Goal: Task Accomplishment & Management: Manage account settings

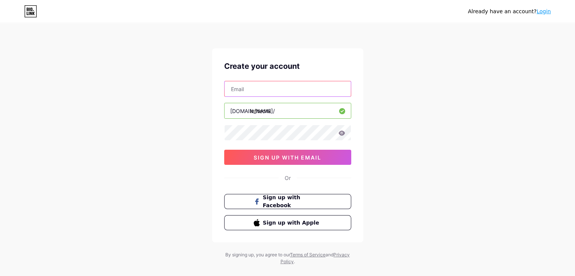
click at [273, 90] on input "text" at bounding box center [287, 88] width 126 height 15
type input "[EMAIL_ADDRESS][DOMAIN_NAME]"
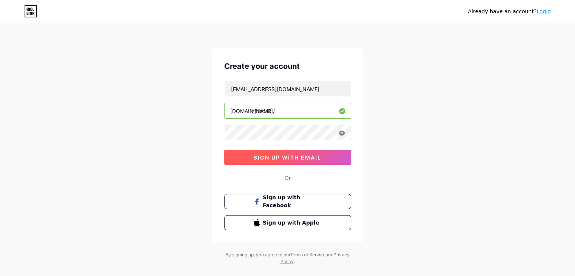
click at [282, 161] on button "sign up with email" at bounding box center [287, 157] width 127 height 15
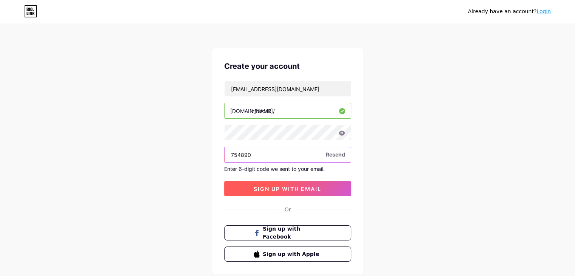
type input "754890"
click at [282, 187] on span "sign up with email" at bounding box center [288, 189] width 68 height 6
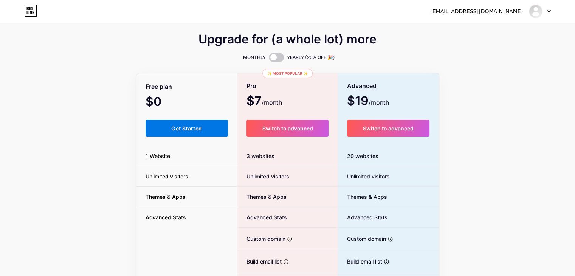
click at [182, 126] on span "Get Started" at bounding box center [186, 128] width 31 height 6
drag, startPoint x: 573, startPoint y: 44, endPoint x: 580, endPoint y: 50, distance: 8.6
click at [574, 47] on html "deepakg27j@gmail.com Dashboard Logout Link Copied Upgrade for (a whole lot) mor…" at bounding box center [287, 185] width 575 height 371
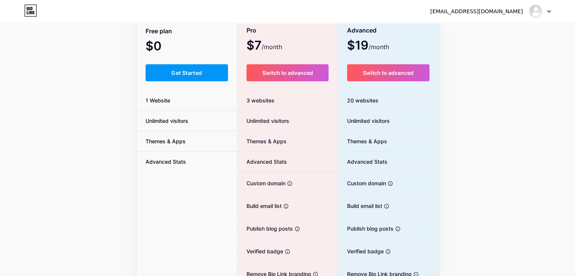
scroll to position [55, 0]
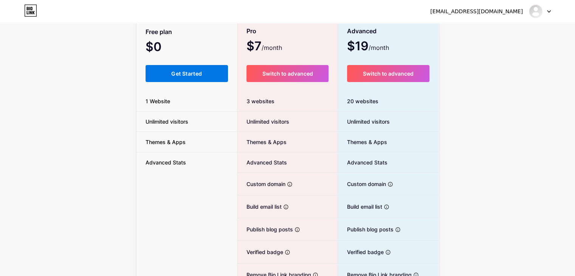
click at [198, 76] on span "Get Started" at bounding box center [186, 73] width 31 height 6
click at [186, 71] on span "Get Started" at bounding box center [186, 73] width 31 height 6
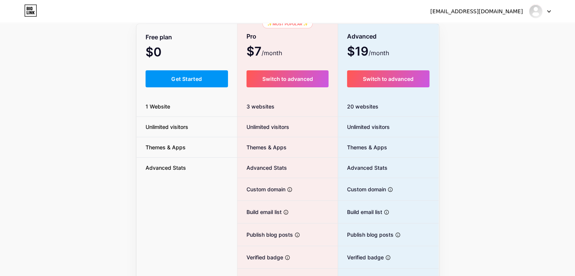
scroll to position [0, 0]
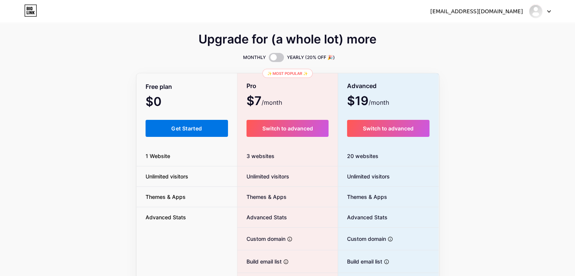
click at [195, 128] on span "Get Started" at bounding box center [186, 128] width 31 height 6
click at [469, 11] on div "deepakg27j@gmail.com" at bounding box center [476, 12] width 93 height 8
click at [531, 15] on img at bounding box center [535, 11] width 12 height 12
click at [481, 26] on link "Dashboard" at bounding box center [504, 31] width 94 height 20
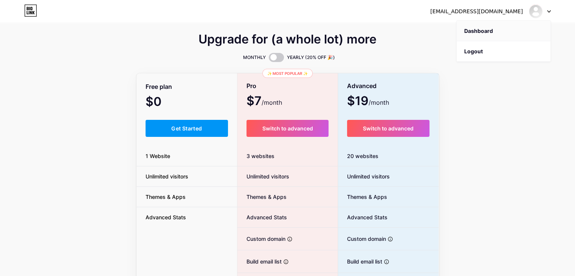
click at [476, 31] on link "Dashboard" at bounding box center [504, 31] width 94 height 20
click at [184, 128] on span "Get Started" at bounding box center [186, 128] width 31 height 6
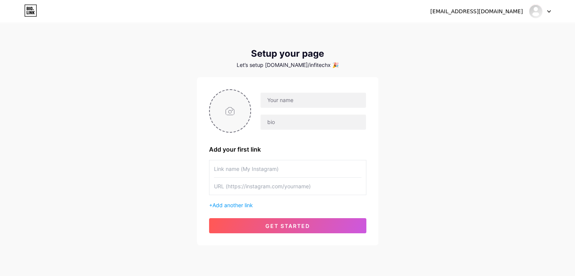
click at [230, 112] on input "file" at bounding box center [230, 111] width 41 height 42
type input "C:\fakepath\Infitechx.jpg"
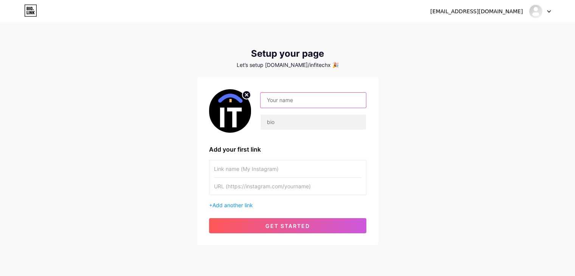
click at [303, 102] on input "text" at bounding box center [312, 100] width 105 height 15
type input "infitechX"
click at [294, 120] on input "text" at bounding box center [312, 122] width 105 height 15
paste input "InfitechX.com is an educational technology website and one of the world’s leadi…"
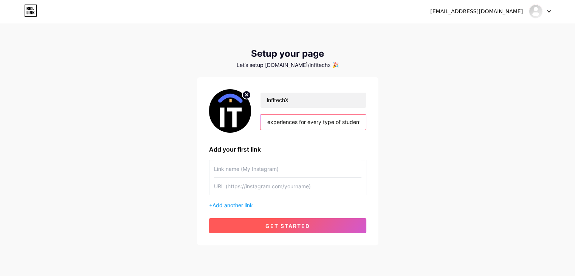
type input "InfitechX.com is an educational technology website and one of the world’s leadi…"
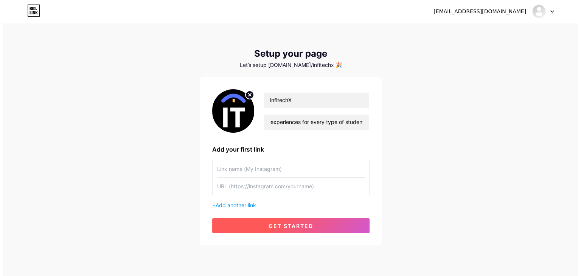
scroll to position [0, 0]
click at [284, 223] on span "get started" at bounding box center [287, 226] width 45 height 6
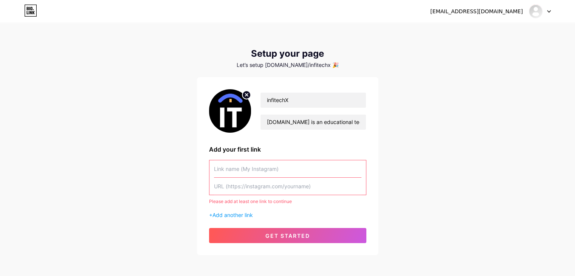
click at [244, 170] on input "text" at bounding box center [287, 168] width 147 height 17
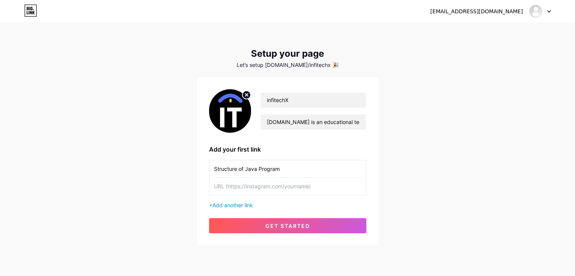
type input "Structure of Java Program"
click at [228, 188] on input "text" at bounding box center [287, 186] width 147 height 17
paste input "[URL][DOMAIN_NAME]"
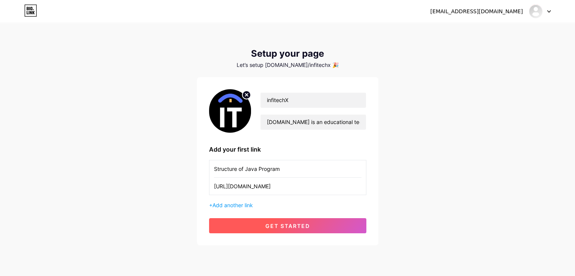
type input "[URL][DOMAIN_NAME]"
click at [281, 227] on span "get started" at bounding box center [287, 226] width 45 height 6
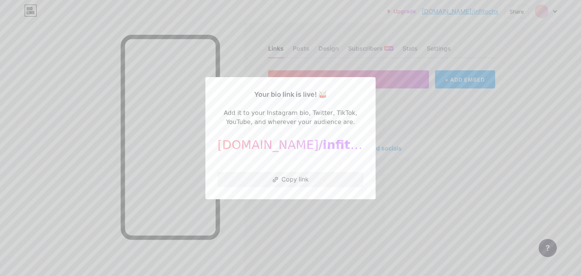
click at [280, 215] on div at bounding box center [290, 138] width 581 height 276
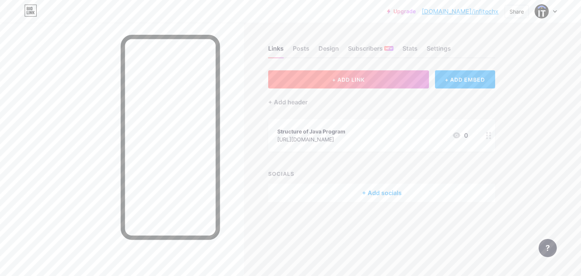
click at [337, 84] on button "+ ADD LINK" at bounding box center [348, 79] width 161 height 18
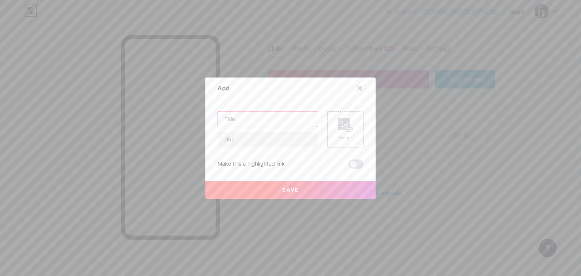
click at [281, 119] on input "text" at bounding box center [268, 118] width 100 height 15
paste input "Reference Variable in [GEOGRAPHIC_DATA]"
type input "Reference Variable in [GEOGRAPHIC_DATA]"
click at [232, 144] on input "text" at bounding box center [268, 139] width 100 height 15
paste input "[URL][DOMAIN_NAME]"
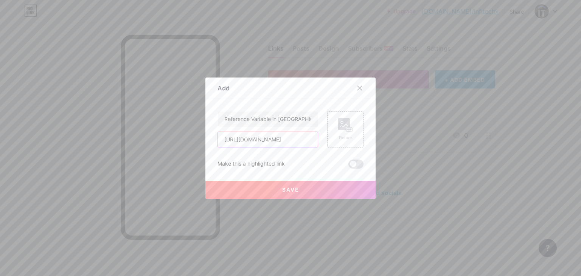
scroll to position [0, 34]
type input "[URL][DOMAIN_NAME]"
click at [282, 189] on span "Save" at bounding box center [290, 189] width 17 height 6
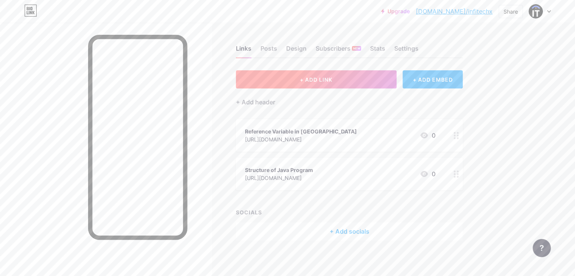
click at [332, 80] on span "+ ADD LINK" at bounding box center [316, 79] width 33 height 6
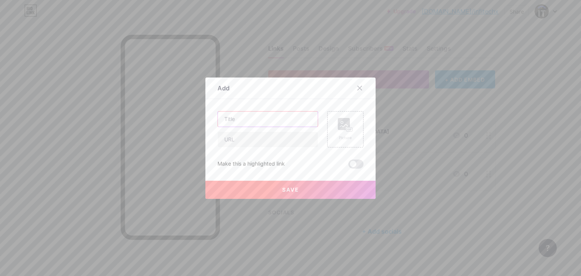
click at [249, 115] on input "text" at bounding box center [268, 118] width 100 height 15
paste input "Instance Variables in Java"
type input "Instance Variables in Java"
click at [241, 139] on input "text" at bounding box center [268, 139] width 100 height 15
paste input "https://infitechx.com/instance-variables-in-java/"
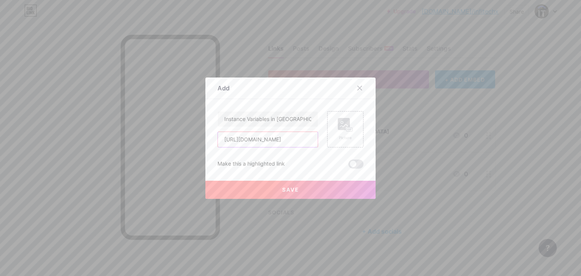
scroll to position [0, 33]
type input "https://infitechx.com/instance-variables-in-java/"
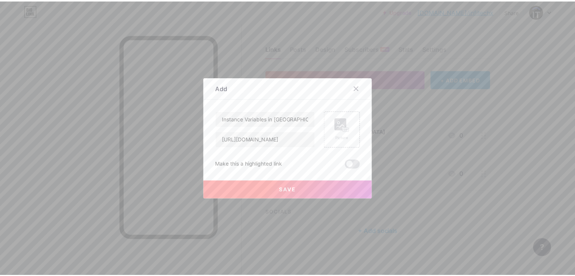
scroll to position [0, 0]
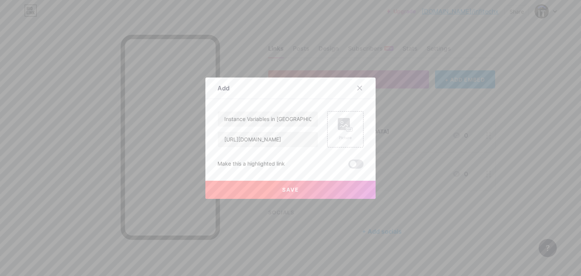
click at [285, 191] on span "Save" at bounding box center [290, 189] width 17 height 6
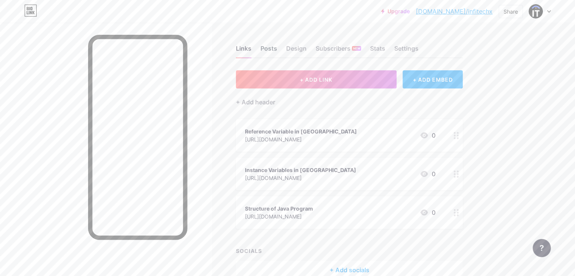
click at [277, 50] on div "Posts" at bounding box center [268, 51] width 17 height 14
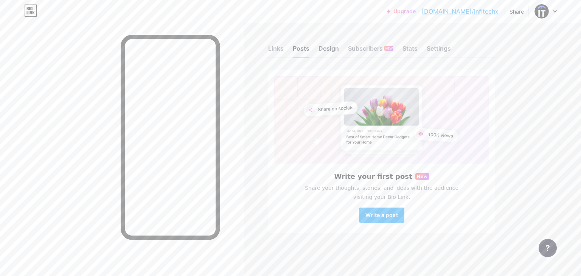
click at [330, 49] on div "Design" at bounding box center [328, 51] width 20 height 14
click at [272, 53] on div "Links" at bounding box center [275, 51] width 15 height 14
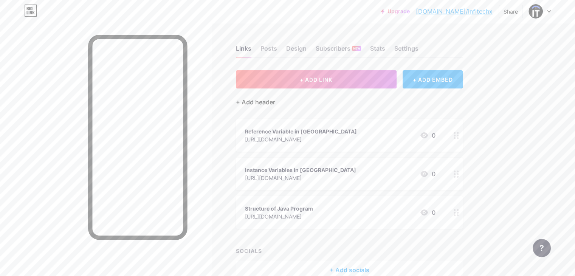
click at [275, 102] on div "+ Add header" at bounding box center [255, 102] width 39 height 9
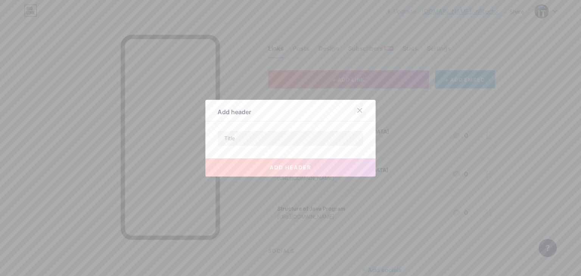
click at [361, 108] on div at bounding box center [360, 111] width 14 height 14
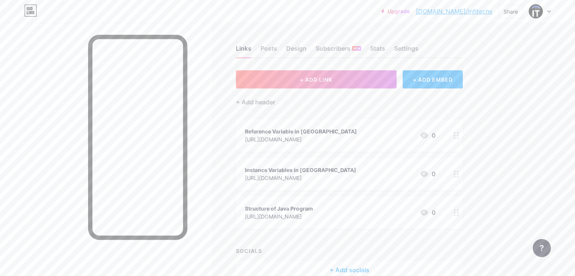
click at [459, 12] on link "[DOMAIN_NAME]/infitechx" at bounding box center [454, 11] width 77 height 9
click at [418, 48] on div "Settings" at bounding box center [406, 51] width 24 height 14
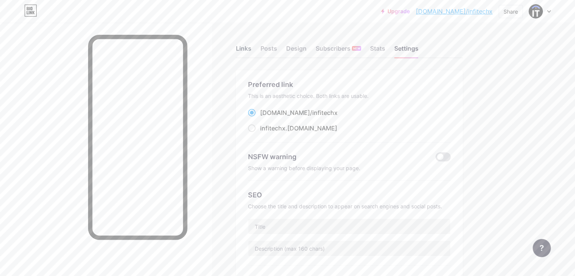
click at [251, 53] on div "Links" at bounding box center [243, 51] width 15 height 14
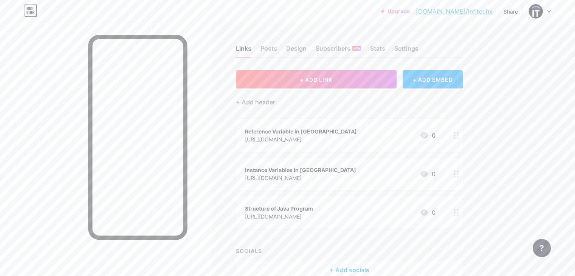
scroll to position [40, 0]
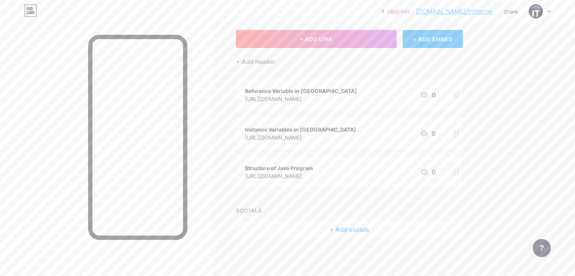
click at [391, 229] on div "+ Add socials" at bounding box center [349, 229] width 227 height 18
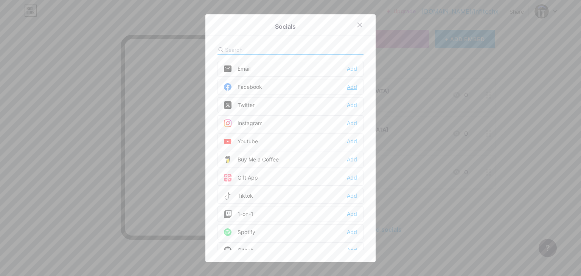
click at [347, 85] on div "Add" at bounding box center [352, 87] width 10 height 8
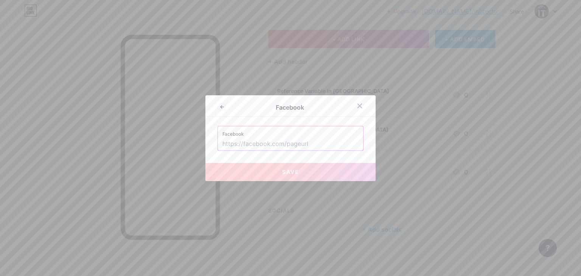
click at [291, 144] on input "text" at bounding box center [290, 144] width 136 height 13
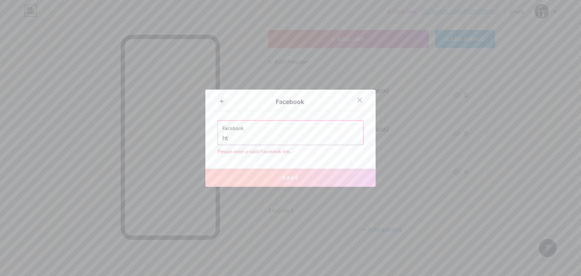
type input "h"
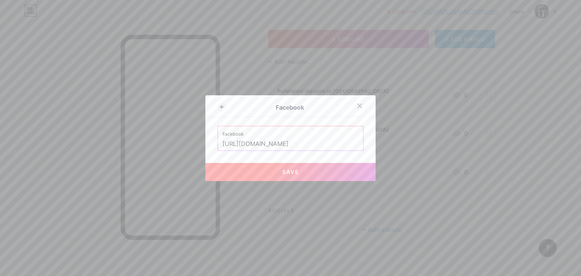
type input "[URL][DOMAIN_NAME]"
click at [293, 173] on span "Save" at bounding box center [290, 172] width 17 height 6
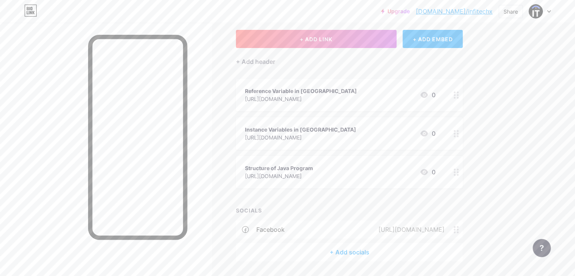
click at [371, 249] on div "+ Add socials" at bounding box center [349, 252] width 227 height 18
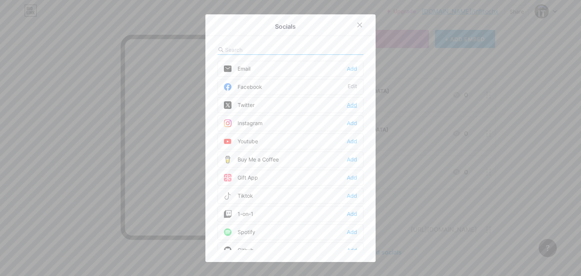
click at [348, 104] on div "Add" at bounding box center [352, 105] width 10 height 8
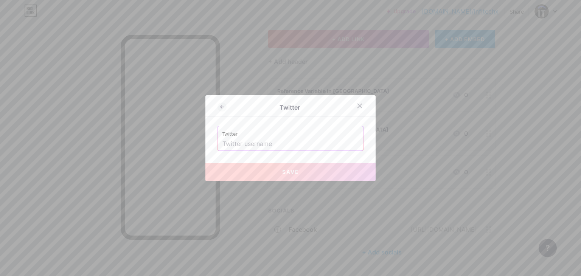
click at [278, 138] on input "text" at bounding box center [290, 144] width 136 height 13
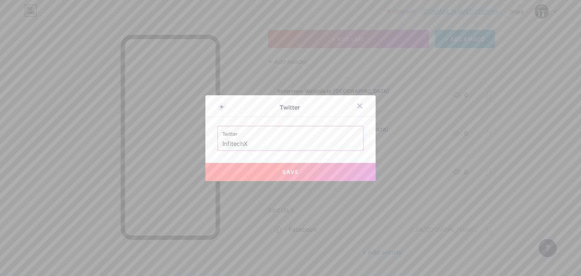
click at [283, 170] on span "Save" at bounding box center [290, 172] width 17 height 6
type input "https://twitter.com/InfitechX"
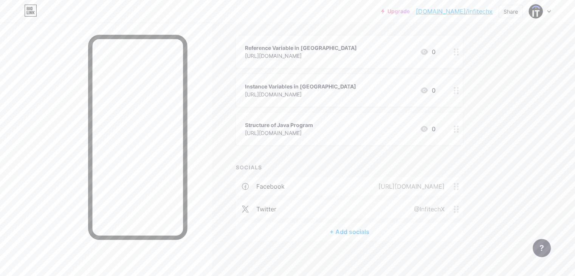
scroll to position [86, 0]
click at [392, 229] on div "+ Add socials" at bounding box center [349, 229] width 227 height 18
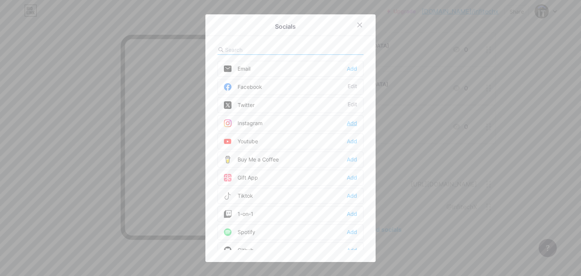
click at [349, 123] on div "Add" at bounding box center [352, 123] width 10 height 8
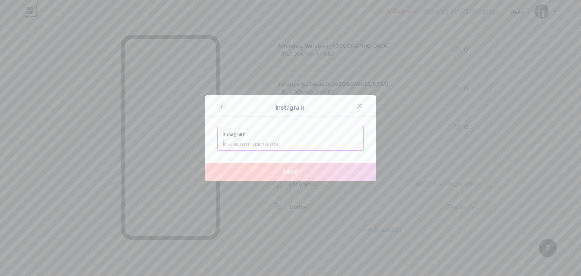
click at [302, 138] on input "text" at bounding box center [290, 144] width 136 height 13
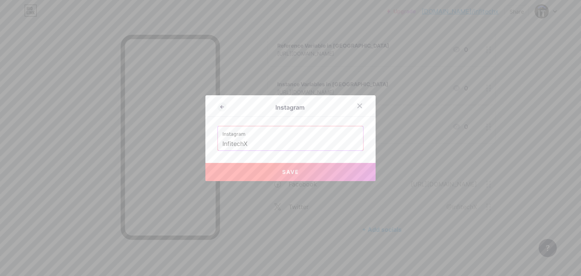
click at [282, 170] on span "Save" at bounding box center [290, 172] width 17 height 6
type input "https://instagram.com/InfitechX"
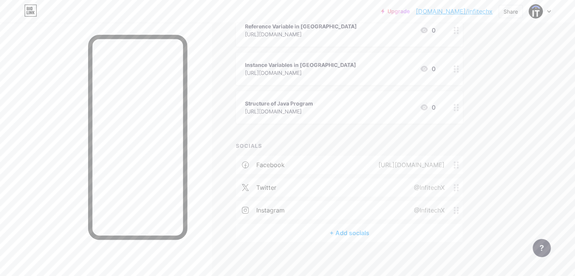
scroll to position [108, 0]
click at [376, 233] on div "+ Add socials" at bounding box center [349, 229] width 227 height 18
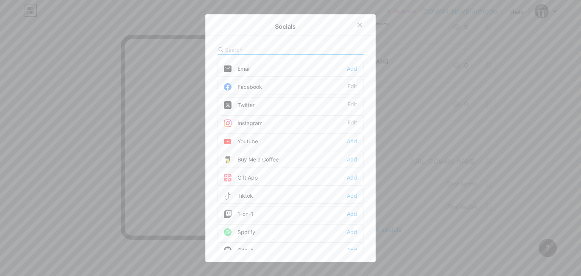
click at [368, 208] on div "Socials Email Add Facebook Edit Twitter Edit Instagram Edit Youtube Add Buy Me …" at bounding box center [290, 138] width 170 height 248
click at [259, 49] on input "text" at bounding box center [267, 50] width 84 height 8
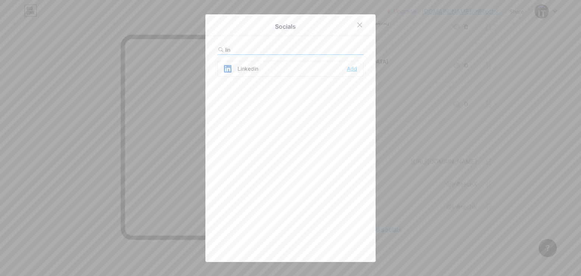
type input "lin"
click at [348, 67] on div "Add" at bounding box center [352, 69] width 10 height 8
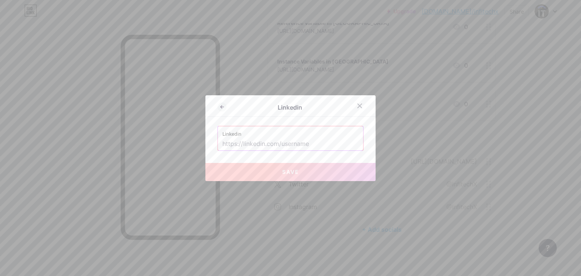
click at [296, 143] on input "text" at bounding box center [290, 144] width 136 height 13
click at [307, 145] on input "text" at bounding box center [290, 144] width 136 height 13
click at [358, 104] on icon at bounding box center [360, 106] width 4 height 4
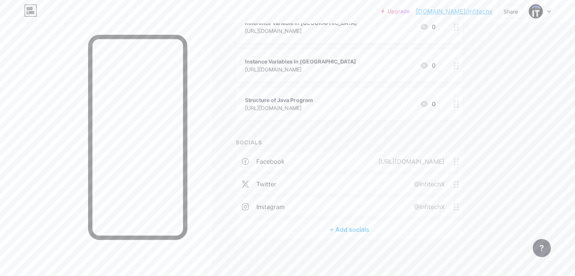
click at [391, 231] on div "+ Add socials" at bounding box center [349, 229] width 227 height 18
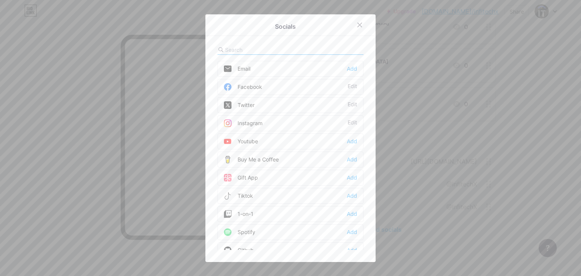
click at [260, 50] on input "text" at bounding box center [267, 50] width 84 height 8
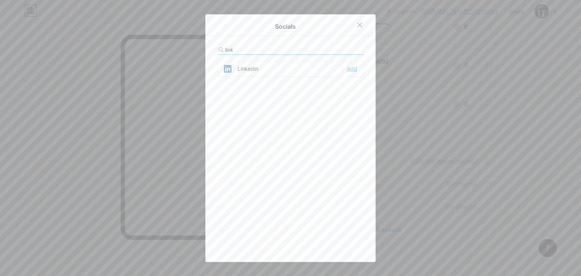
type input "link"
click at [347, 67] on div "Add" at bounding box center [352, 69] width 10 height 8
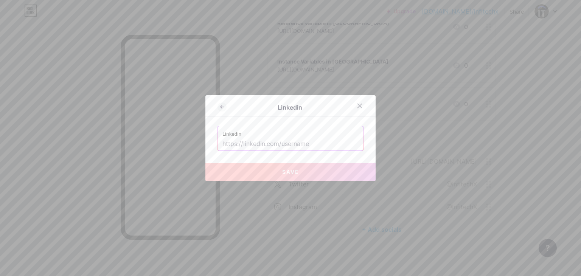
click at [243, 140] on input "text" at bounding box center [290, 144] width 136 height 13
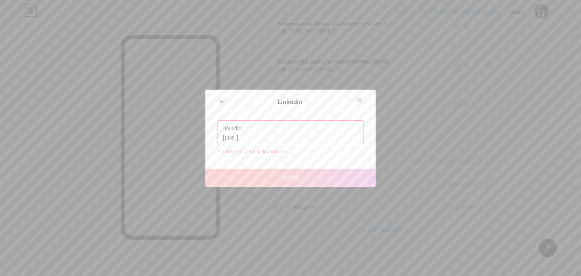
type input "https://linkedin/infitechx"
click at [282, 178] on span "Save" at bounding box center [290, 177] width 17 height 6
click at [218, 102] on icon at bounding box center [221, 101] width 9 height 9
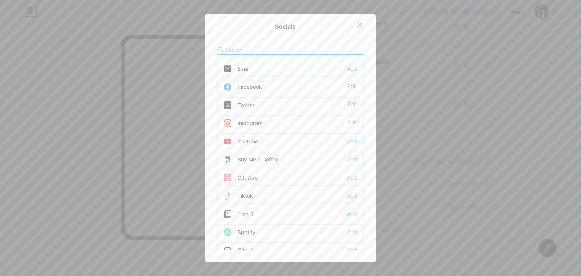
click at [279, 47] on input "text" at bounding box center [267, 50] width 84 height 8
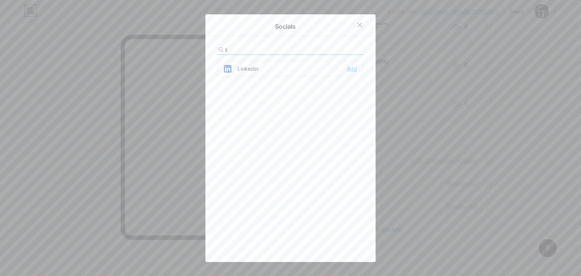
type input "li"
click at [347, 67] on div "Add" at bounding box center [352, 69] width 10 height 8
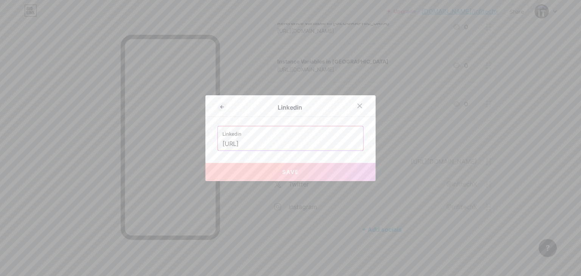
click at [289, 141] on input "https://linkedin/infitechx" at bounding box center [290, 144] width 136 height 13
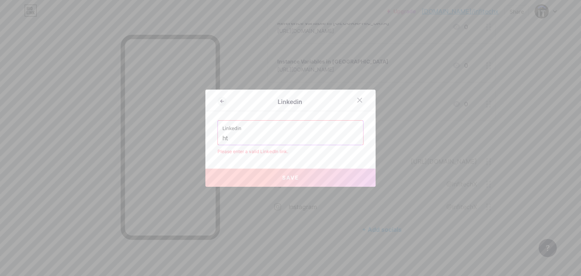
type input "h"
paste input "[URL][DOMAIN_NAME]"
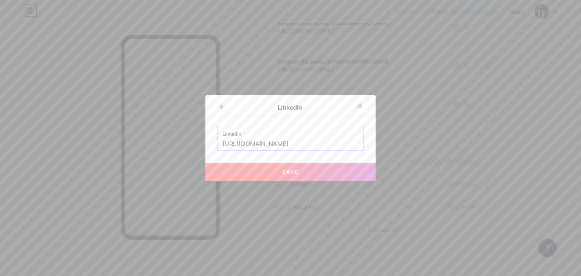
type input "[URL][DOMAIN_NAME]"
click at [289, 175] on button "Save" at bounding box center [290, 172] width 170 height 18
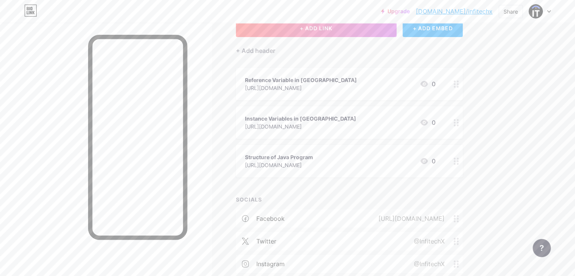
scroll to position [0, 0]
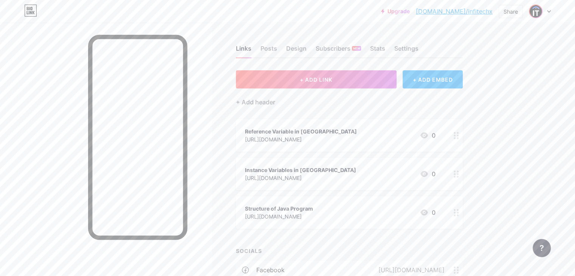
click at [540, 13] on img at bounding box center [535, 11] width 12 height 12
click at [490, 50] on div "[DOMAIN_NAME]/infitechx" at bounding box center [507, 53] width 58 height 6
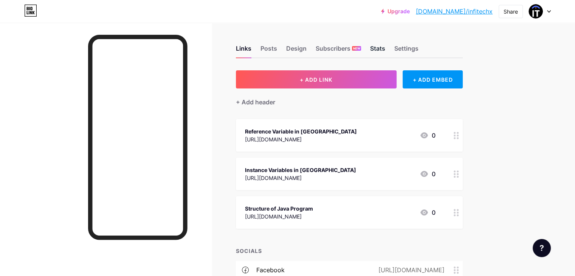
click at [385, 54] on div "Stats" at bounding box center [377, 51] width 15 height 14
click at [385, 47] on div "Stats" at bounding box center [377, 51] width 15 height 14
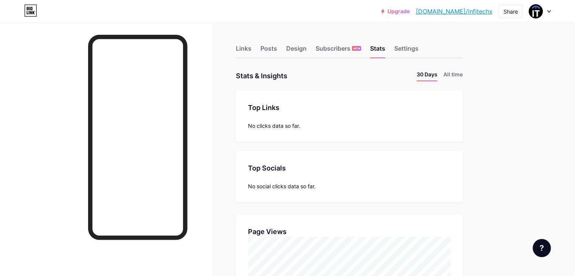
scroll to position [276, 574]
click at [251, 49] on div "Links" at bounding box center [243, 51] width 15 height 14
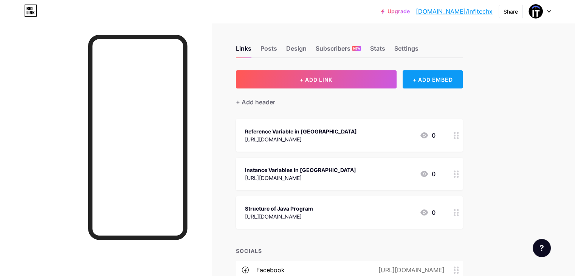
click at [456, 80] on div "+ ADD EMBED" at bounding box center [433, 79] width 60 height 18
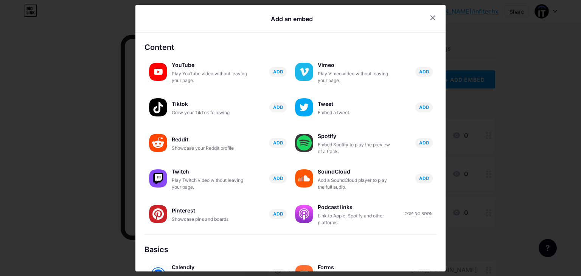
drag, startPoint x: 443, startPoint y: 60, endPoint x: 444, endPoint y: 146, distance: 85.0
click at [444, 146] on div at bounding box center [290, 138] width 581 height 276
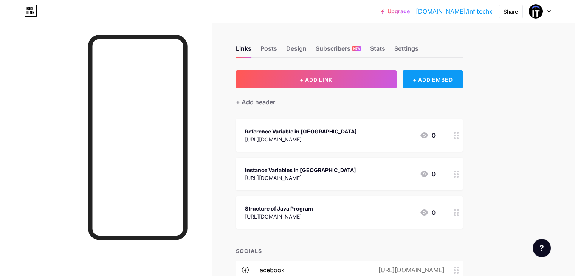
click at [440, 78] on div "+ ADD EMBED" at bounding box center [433, 79] width 60 height 18
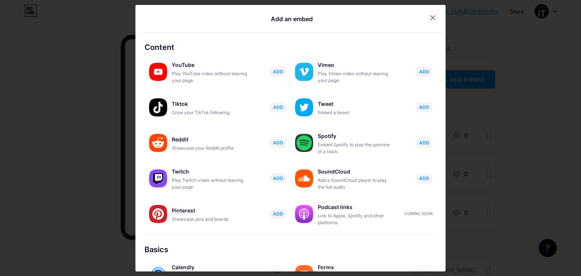
click at [429, 15] on icon at bounding box center [432, 18] width 6 height 6
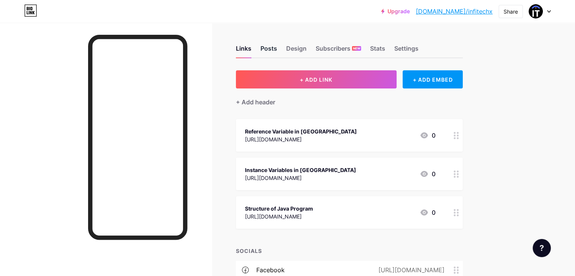
click at [277, 50] on div "Posts" at bounding box center [268, 51] width 17 height 14
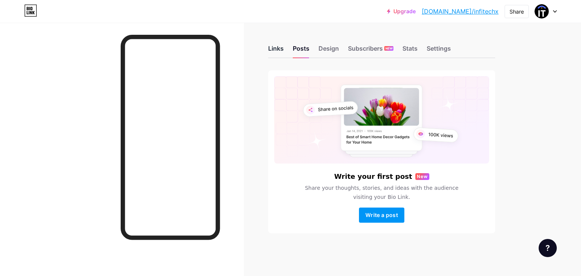
click at [276, 49] on div "Links" at bounding box center [275, 51] width 15 height 14
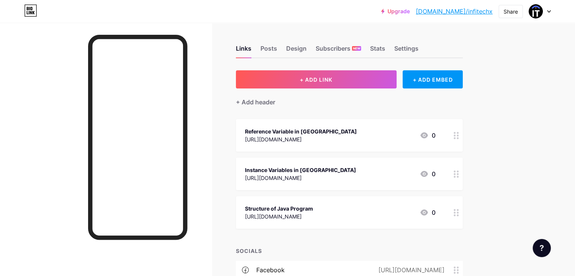
click at [459, 173] on icon at bounding box center [456, 173] width 5 height 7
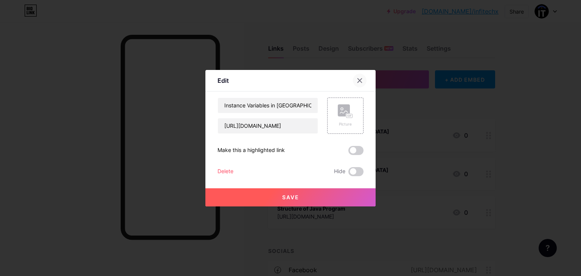
click at [358, 77] on icon at bounding box center [359, 80] width 6 height 6
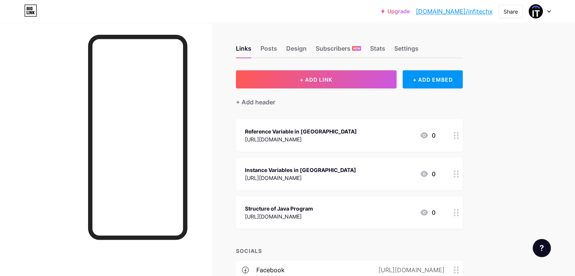
drag, startPoint x: 344, startPoint y: 175, endPoint x: 340, endPoint y: 171, distance: 5.3
click at [344, 143] on span "Reference Variable in Java https://infitechx.com/reference-variable-in-java/ 0 …" at bounding box center [349, 174] width 227 height 110
click at [459, 136] on icon at bounding box center [456, 135] width 5 height 7
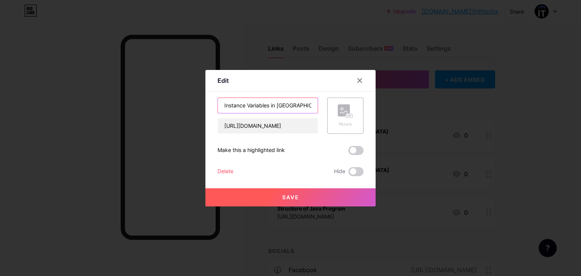
click at [299, 108] on input "Instance Variables in Java" at bounding box center [268, 105] width 100 height 15
type input "I"
type input "i"
type input "InfitechX"
click at [274, 125] on input "https://infitechx.com/instance-variables-in-java/" at bounding box center [268, 125] width 100 height 15
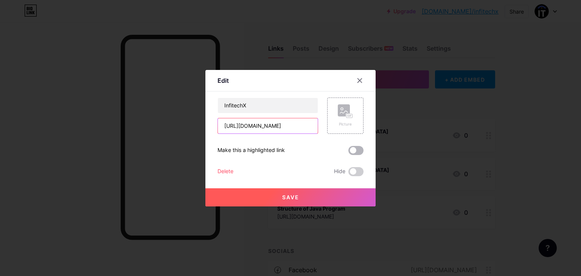
type input "[URL][DOMAIN_NAME]"
click at [358, 153] on span at bounding box center [355, 150] width 15 height 9
click at [348, 152] on input "checkbox" at bounding box center [348, 152] width 0 height 0
click at [295, 197] on span "Save" at bounding box center [290, 197] width 17 height 6
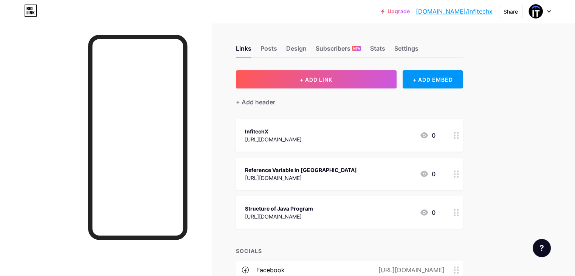
click at [487, 9] on link "[DOMAIN_NAME]/infitechx" at bounding box center [454, 11] width 77 height 9
click at [31, 6] on icon at bounding box center [30, 11] width 13 height 12
click at [466, 11] on link "[DOMAIN_NAME]/infitechx" at bounding box center [454, 11] width 77 height 9
click at [540, 13] on img at bounding box center [535, 11] width 12 height 12
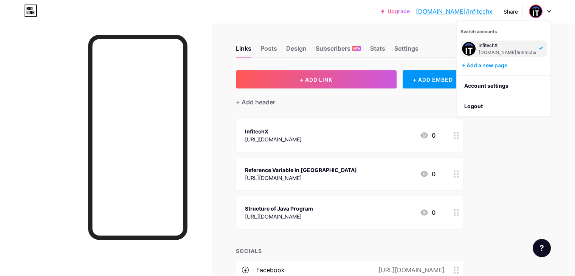
click at [479, 48] on div "infitechX bio.link/infitechx" at bounding box center [507, 49] width 58 height 14
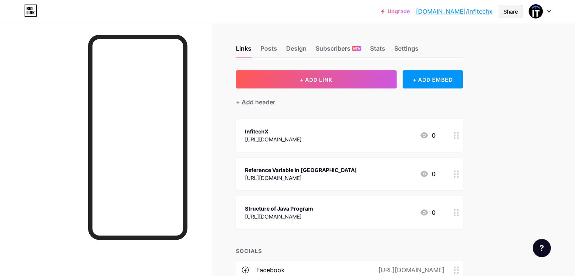
click at [512, 11] on div "Share" at bounding box center [510, 12] width 14 height 8
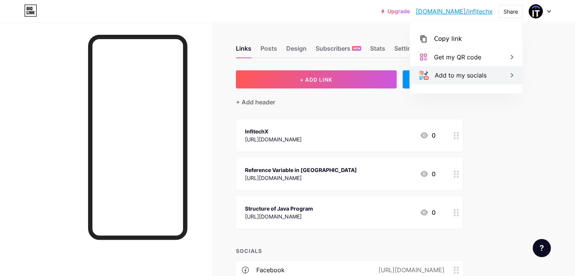
click at [448, 76] on div "Add to my socials" at bounding box center [461, 75] width 52 height 9
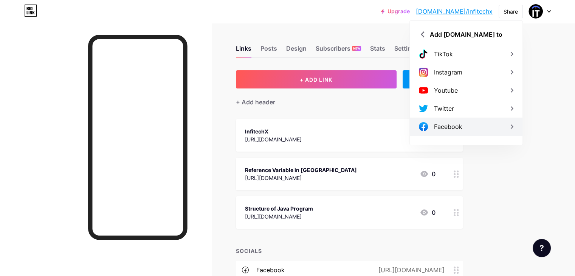
click at [447, 125] on div "Facebook" at bounding box center [448, 126] width 28 height 9
